Goal: Transaction & Acquisition: Purchase product/service

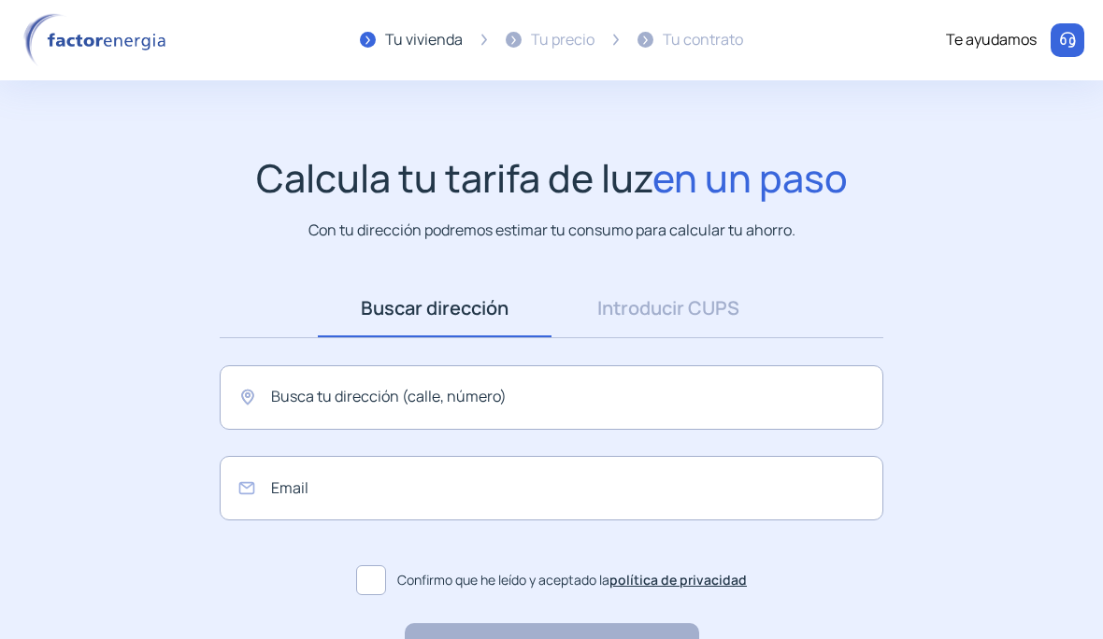
click at [716, 327] on link "Introducir CUPS" at bounding box center [668, 308] width 234 height 58
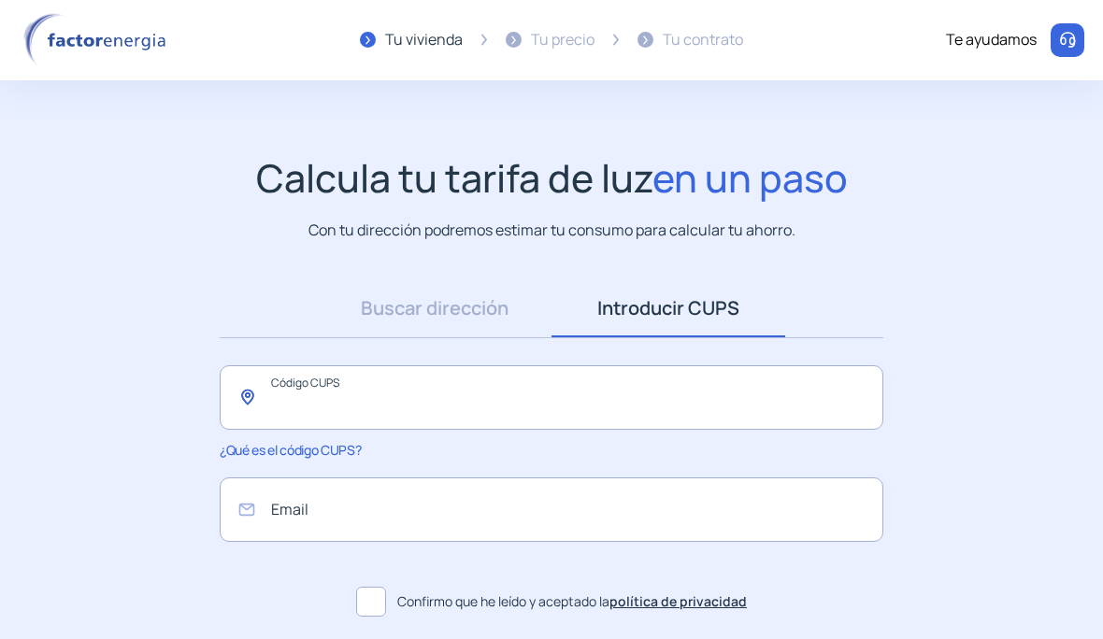
click at [623, 399] on input "text" at bounding box center [551, 397] width 663 height 64
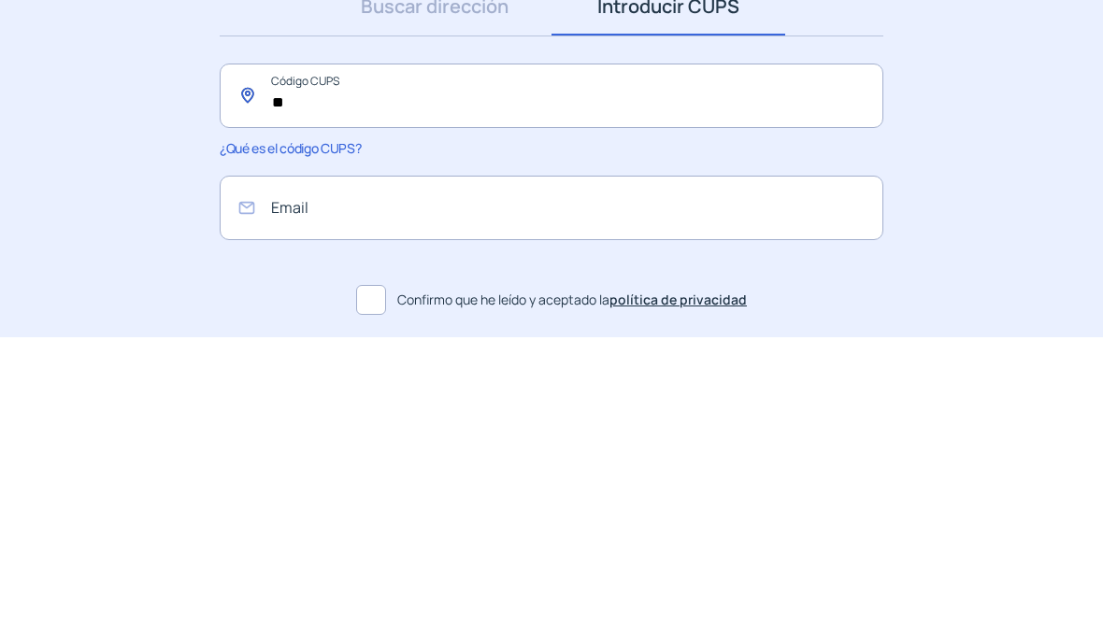
type input "*"
click at [292, 365] on input "**********" at bounding box center [551, 397] width 663 height 64
type input "*"
click at [346, 441] on span "¿Qué es el código CUPS?" at bounding box center [290, 450] width 141 height 18
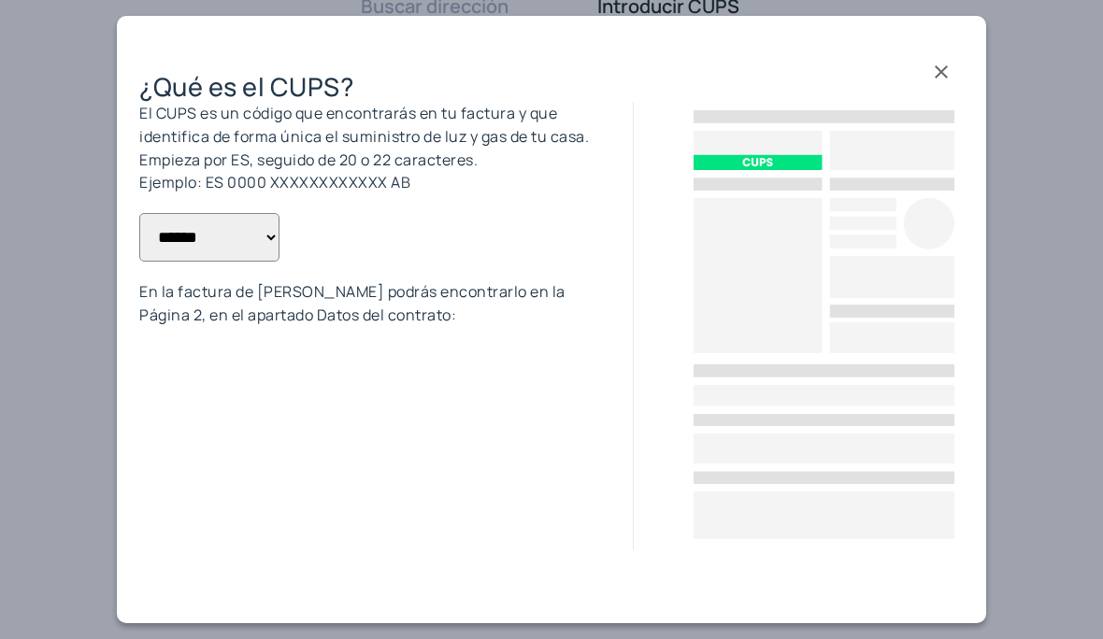
click at [940, 72] on span at bounding box center [941, 70] width 45 height 45
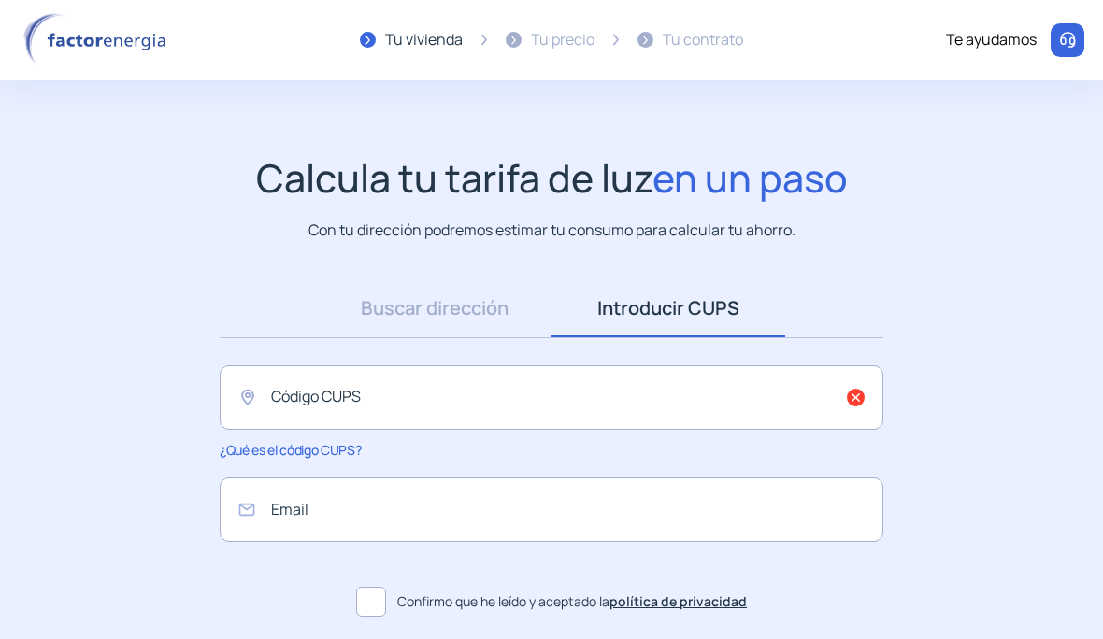
scroll to position [154, 0]
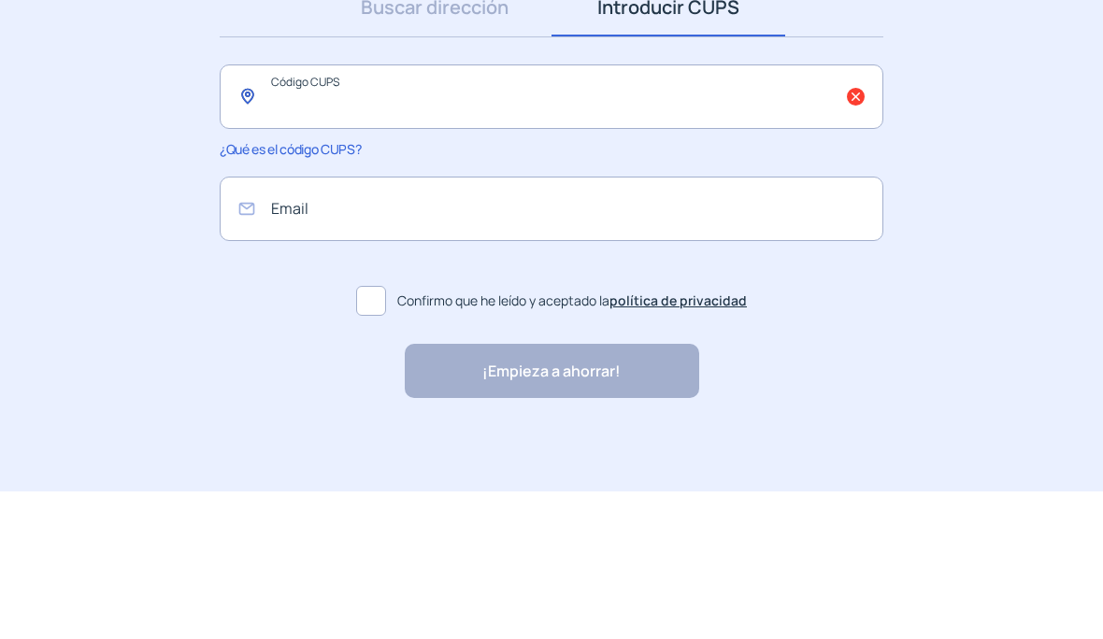
click at [572, 212] on input "text" at bounding box center [551, 244] width 663 height 64
type input "**********"
click at [622, 324] on input "email" at bounding box center [551, 356] width 663 height 64
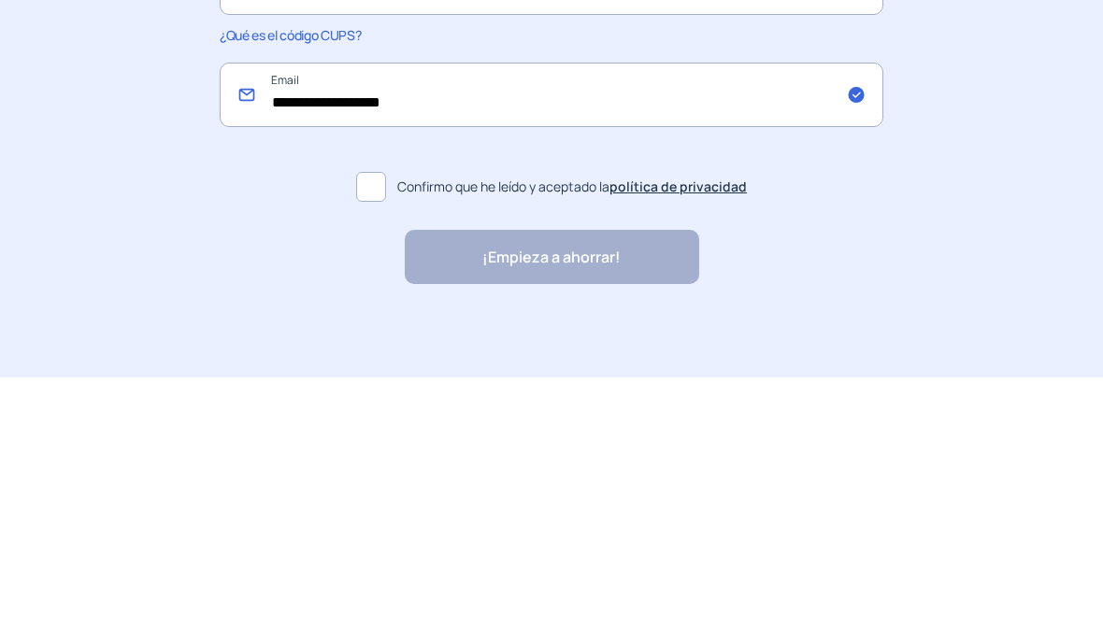
type input "**********"
click at [382, 434] on span at bounding box center [371, 449] width 30 height 30
click at [671, 492] on div "¡Empieza a ahorrar! "Excelente servicio y atención al cliente" "Respeto por el …" at bounding box center [552, 519] width 294 height 54
click at [622, 492] on div "¡Empieza a ahorrar! "Excelente servicio y atención al cliente" "Respeto por el …" at bounding box center [552, 519] width 294 height 54
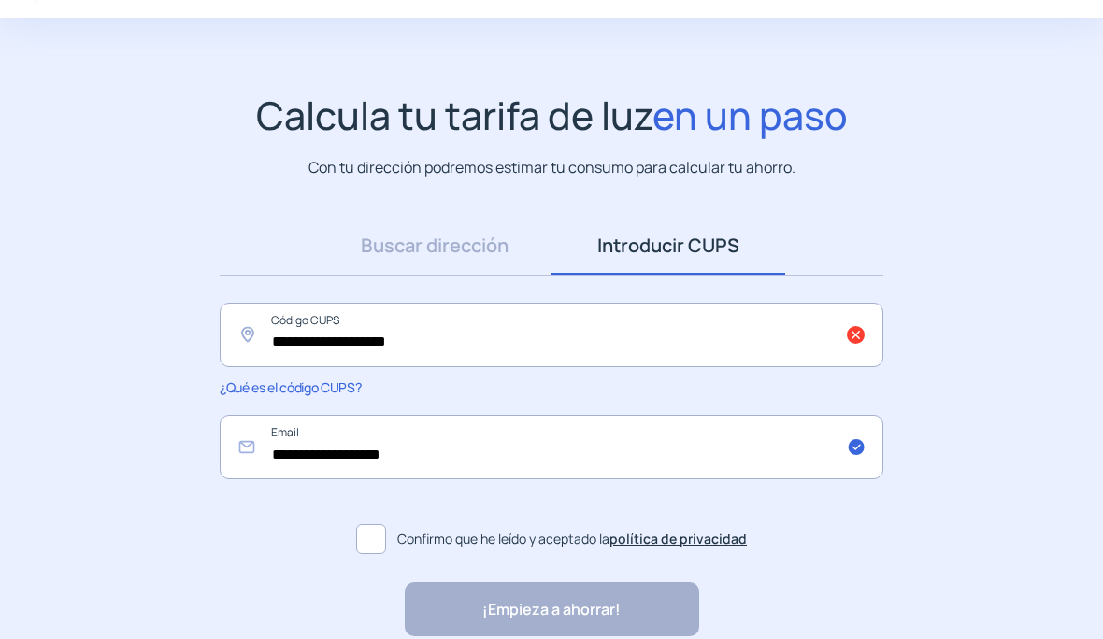
scroll to position [28, 0]
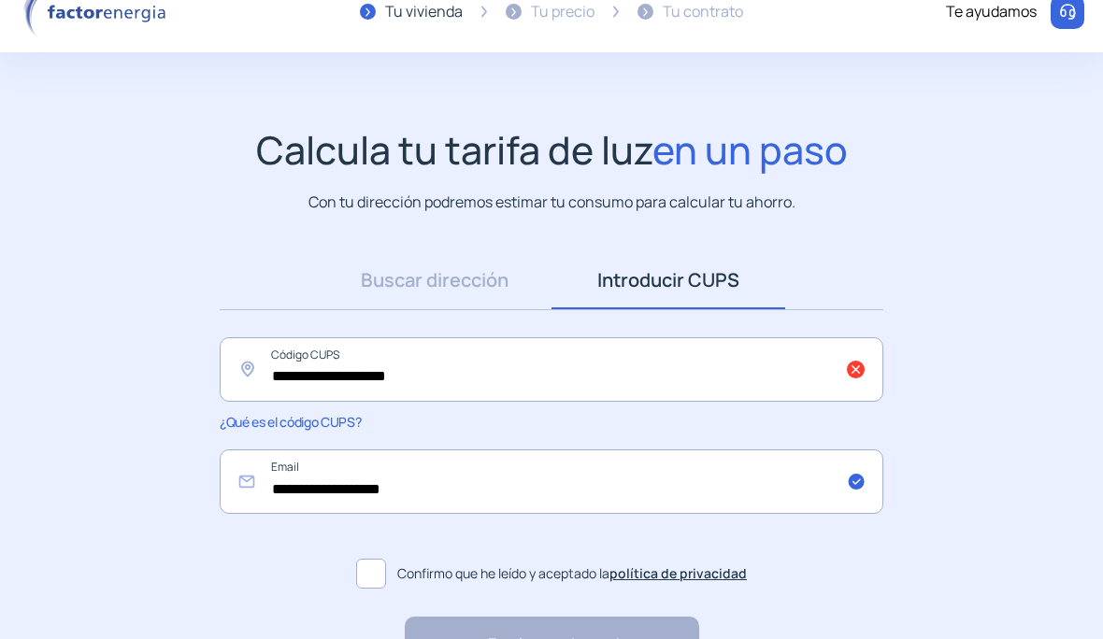
click at [490, 288] on link "Buscar dirección" at bounding box center [435, 280] width 234 height 58
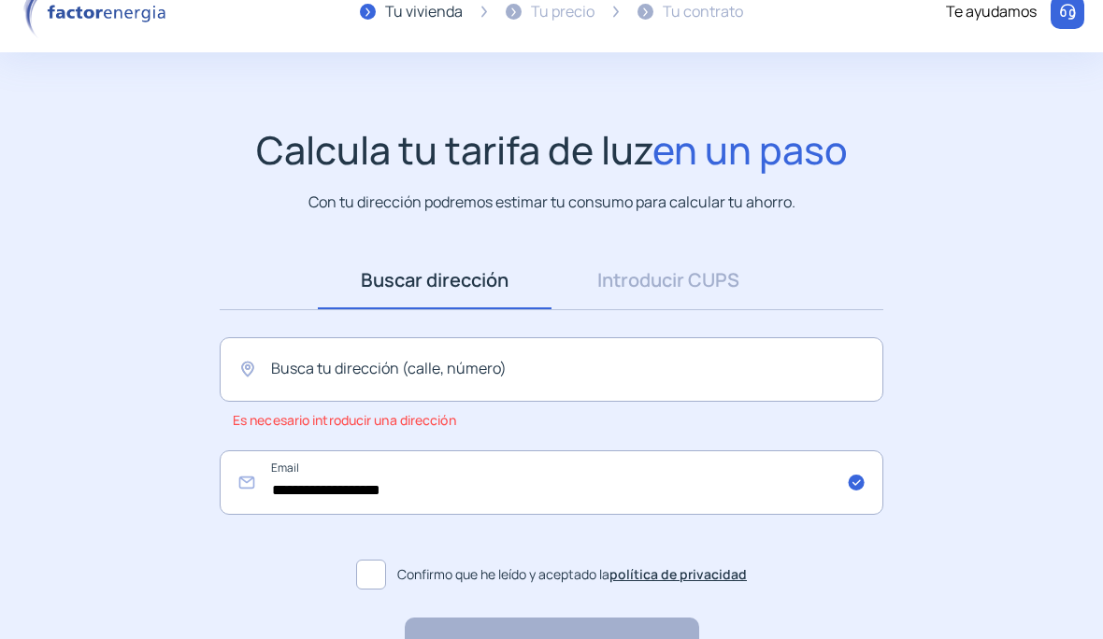
click at [654, 385] on input "text" at bounding box center [551, 369] width 663 height 64
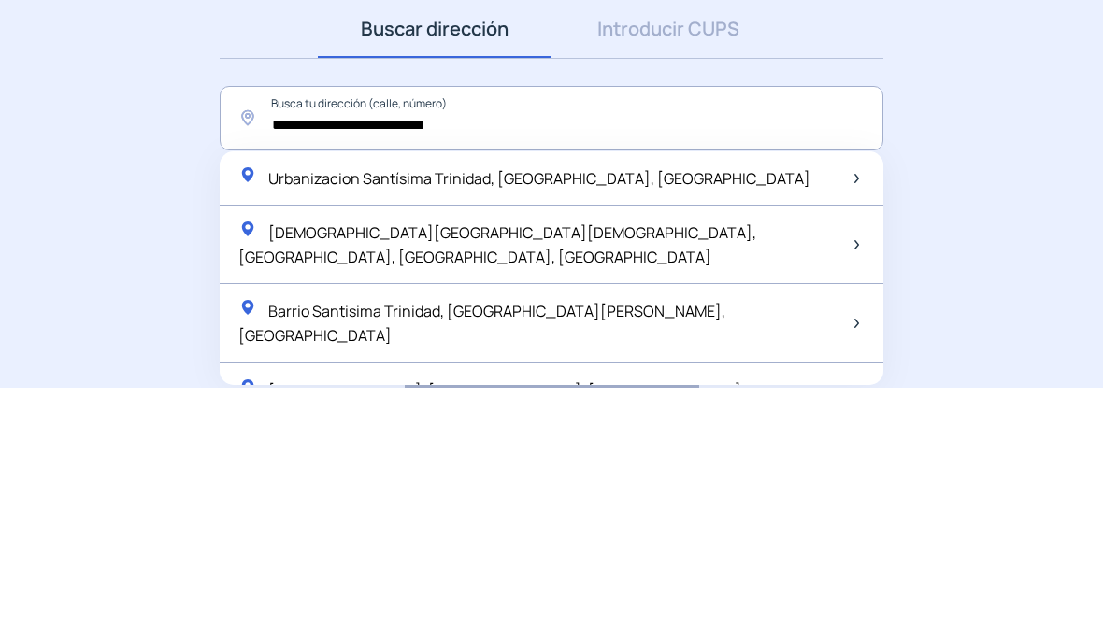
click at [557, 420] on span "Urbanizacion Santísima Trinidad, [GEOGRAPHIC_DATA], [GEOGRAPHIC_DATA]" at bounding box center [539, 430] width 542 height 21
type input "**********"
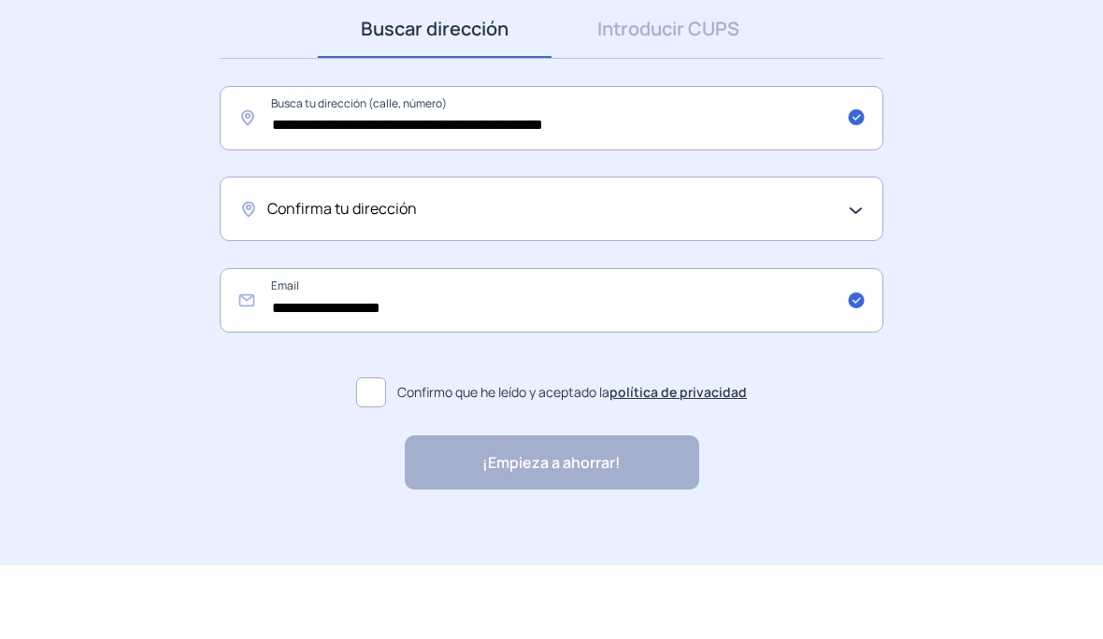
scroll to position [223, 0]
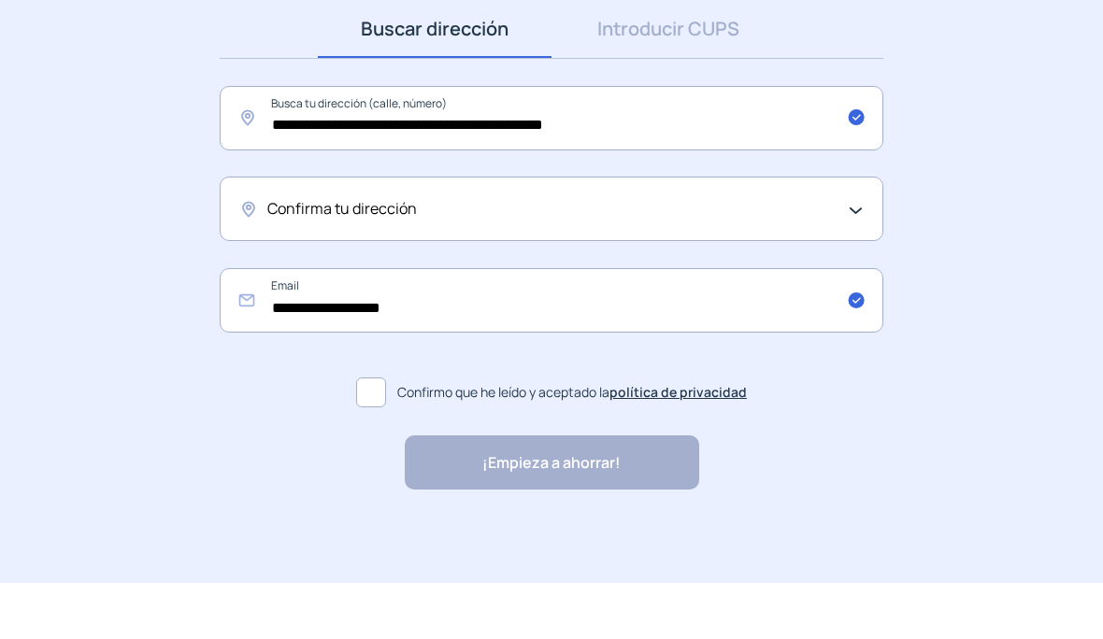
click at [851, 233] on div "Confirma tu dirección" at bounding box center [551, 265] width 663 height 64
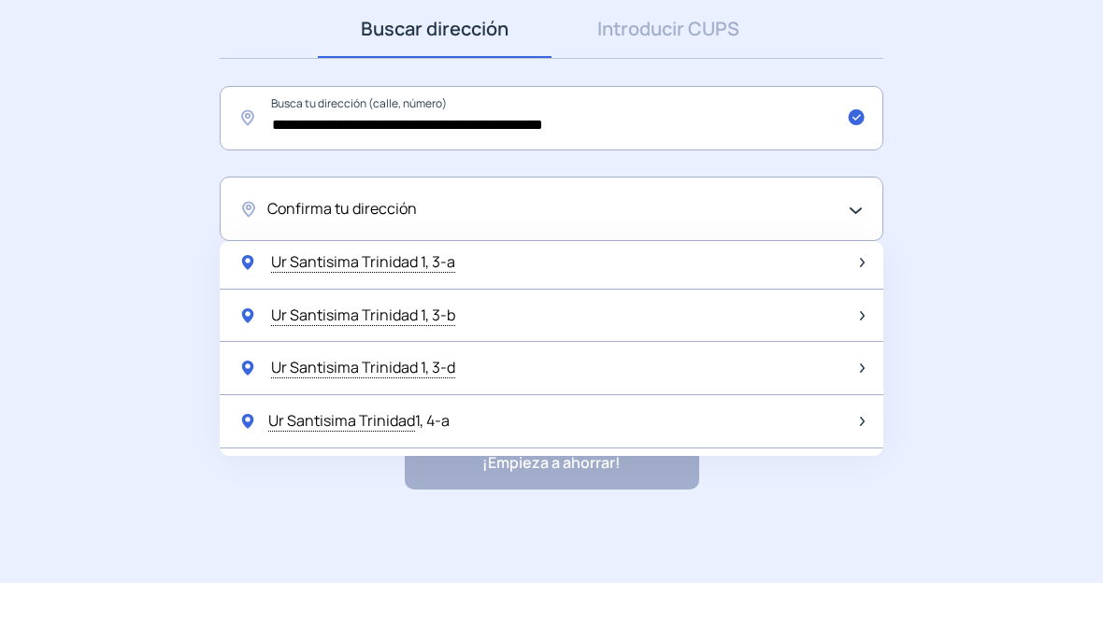
scroll to position [427, 0]
click at [863, 421] on img at bounding box center [862, 425] width 5 height 9
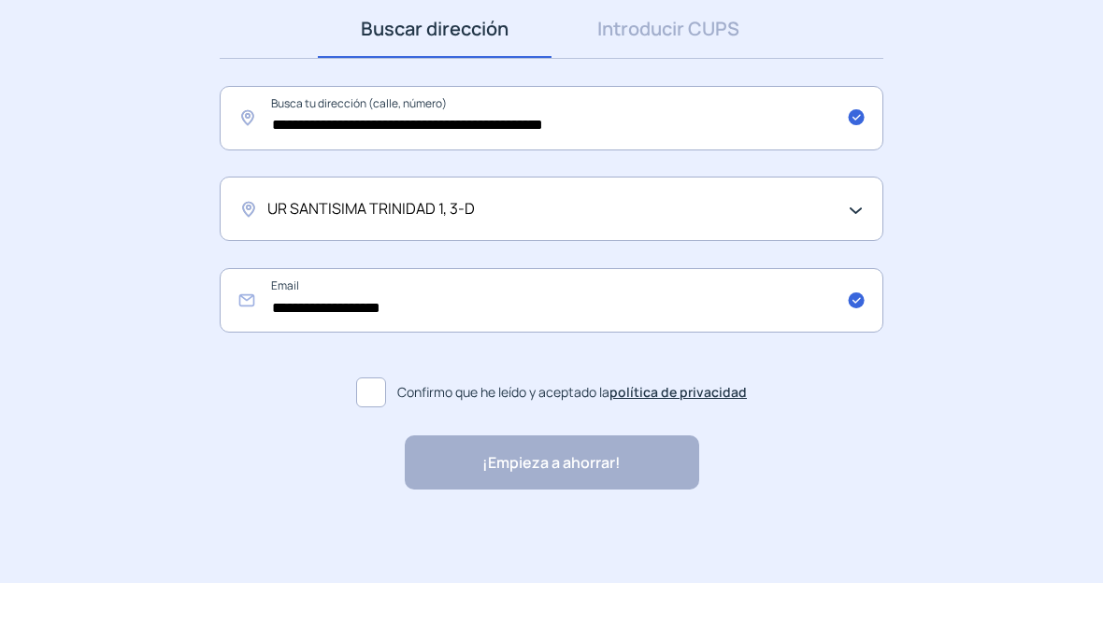
click at [370, 434] on span at bounding box center [371, 449] width 30 height 30
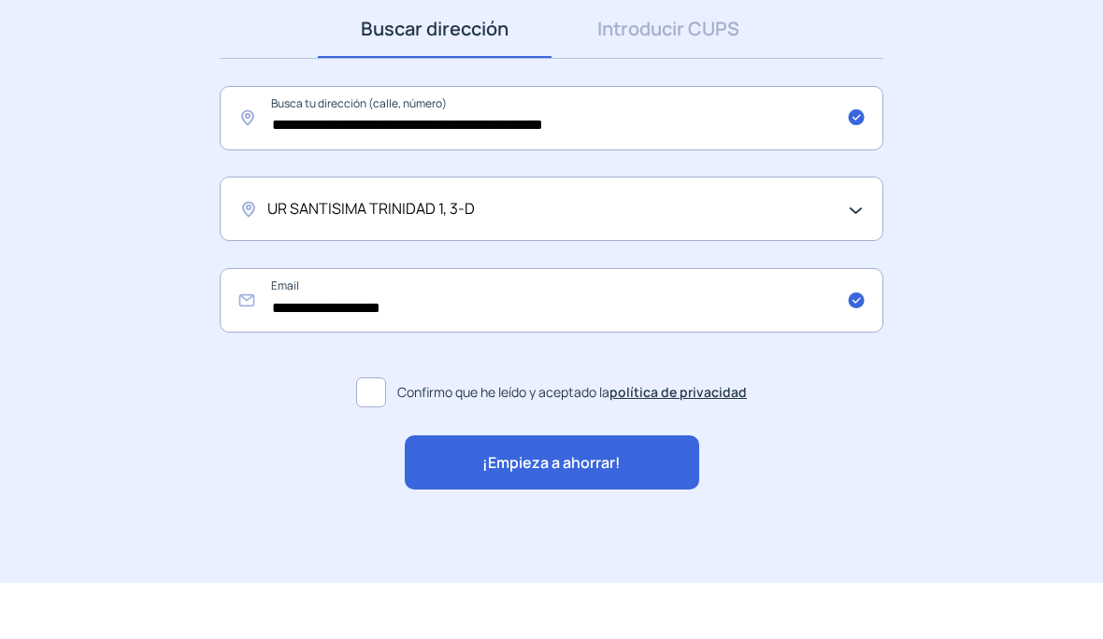
click at [659, 492] on div "¡Empieza a ahorrar!" at bounding box center [552, 519] width 294 height 54
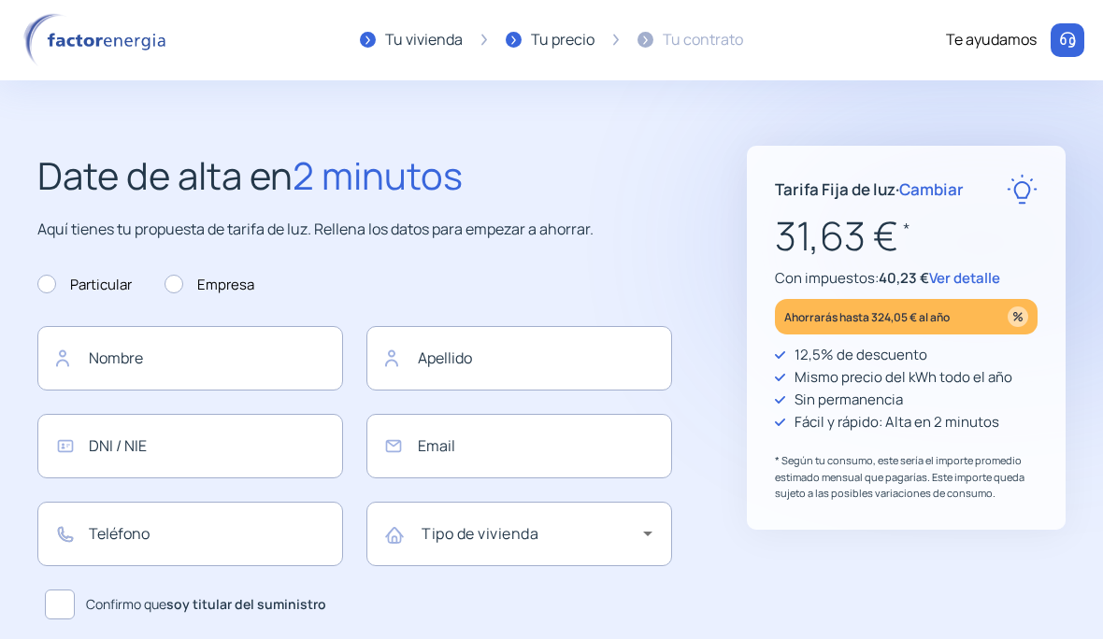
type input "**********"
